Goal: Browse casually

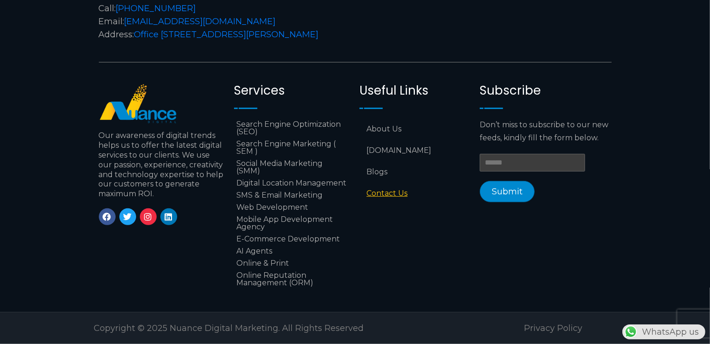
scroll to position [0, 245]
click at [0, 154] on section "Need our Assistance? Nuance Digital Marketing Call: +974 6688 1424 Email: info@…" at bounding box center [355, 128] width 710 height 367
drag, startPoint x: 485, startPoint y: 120, endPoint x: 566, endPoint y: 135, distance: 81.5
click at [547, 131] on p "Don’t miss to subscribe to our new feeds, kindly fill the form below." at bounding box center [545, 131] width 131 height 26
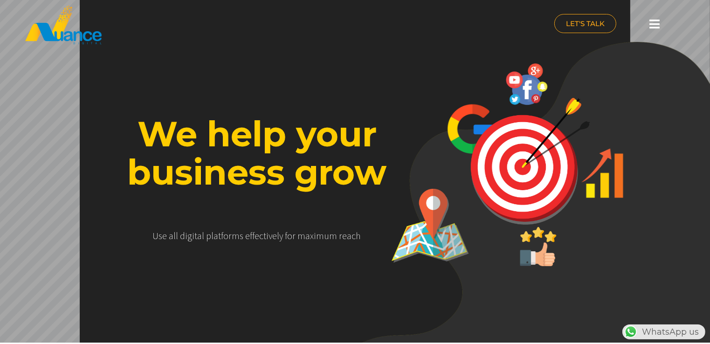
click at [649, 25] on icon at bounding box center [654, 24] width 10 height 12
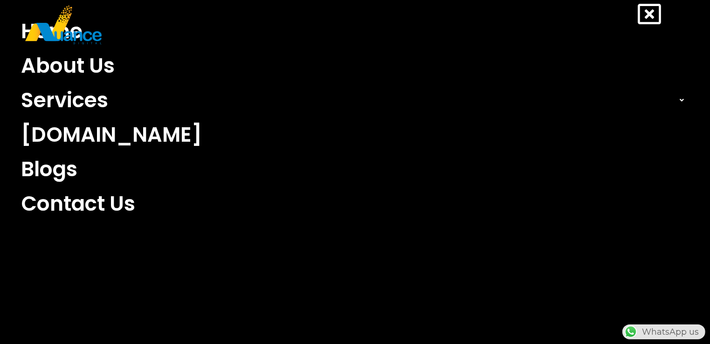
click at [649, 7] on icon at bounding box center [649, 13] width 23 height 23
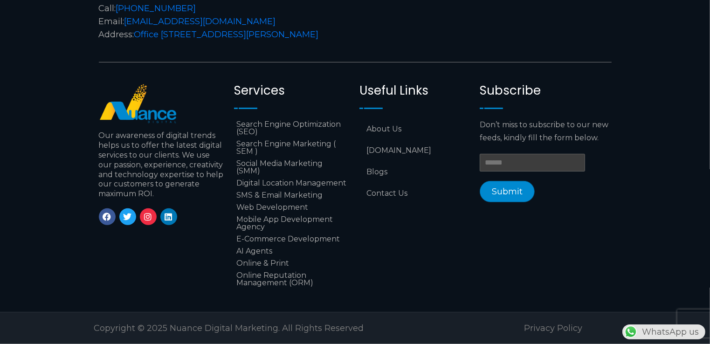
scroll to position [3865, 0]
click at [168, 213] on icon at bounding box center [169, 217] width 8 height 8
